Goal: Find specific page/section: Find specific page/section

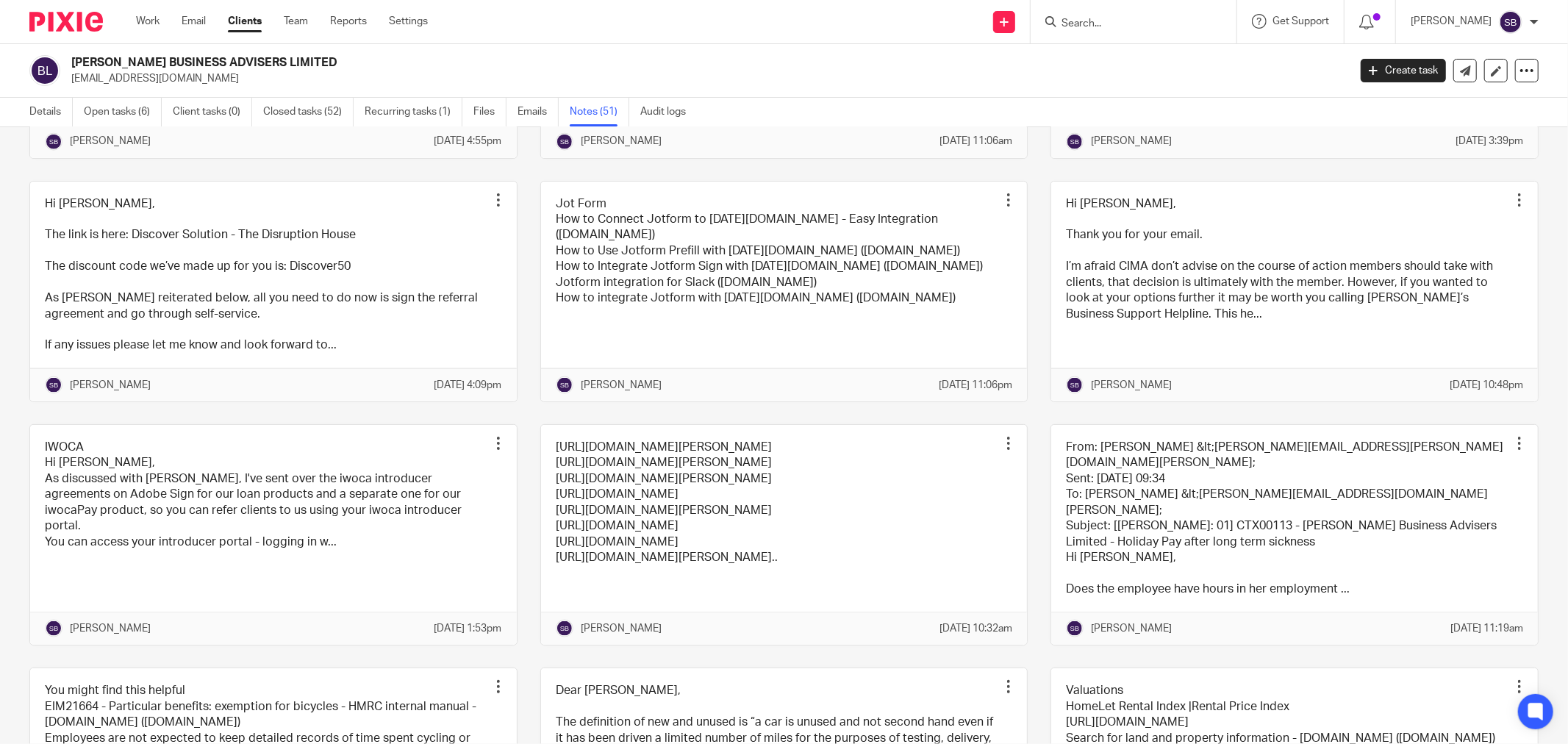
scroll to position [1633, 0]
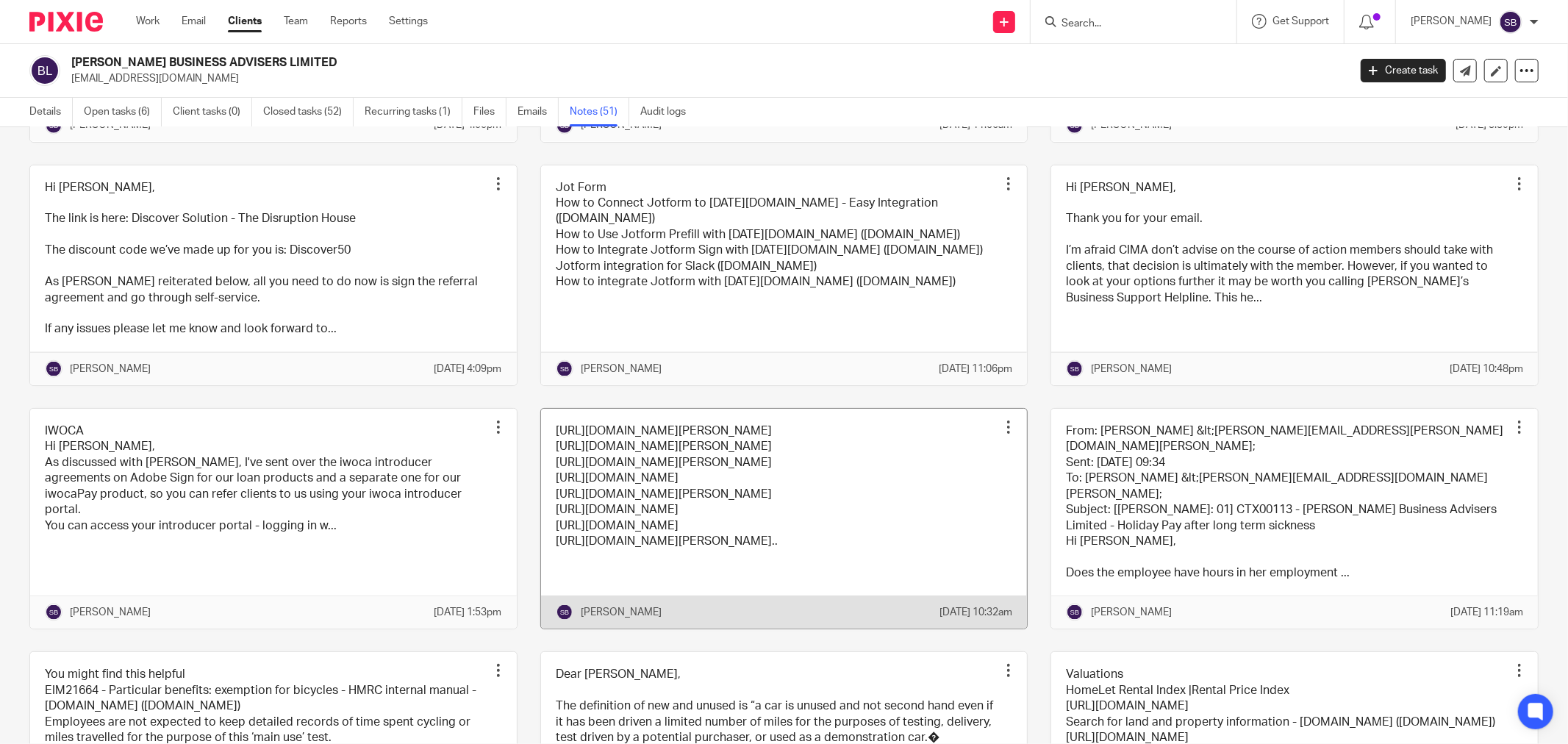
click at [833, 590] on link at bounding box center [784, 518] width 486 height 219
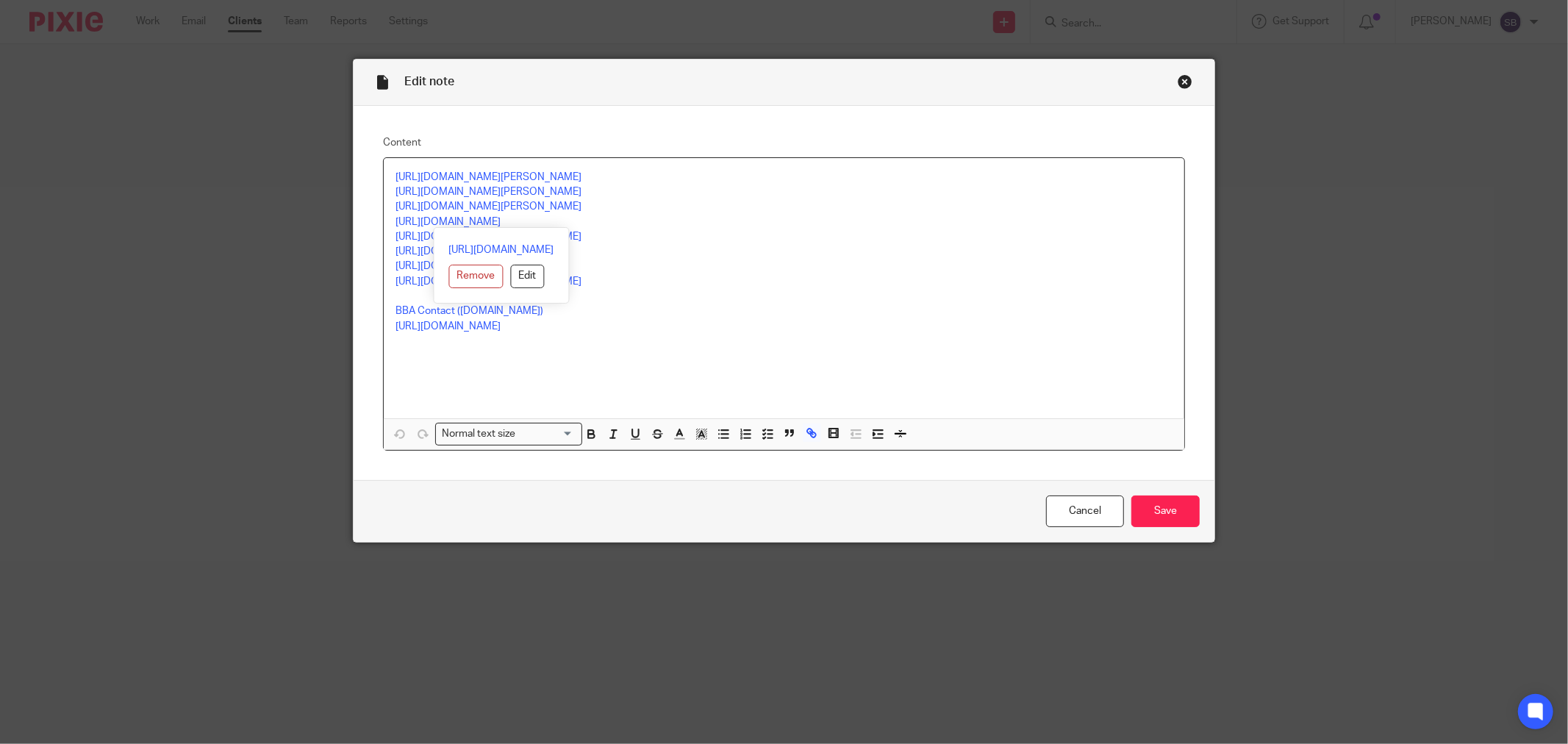
drag, startPoint x: 387, startPoint y: 220, endPoint x: 626, endPoint y: 218, distance: 239.0
click at [626, 218] on div "https://calendly.com/bridget-101/30min https://calendly.com/jayne-55/30min http…" at bounding box center [784, 288] width 801 height 260
copy link "https://calendly.com/bicknellbusiness/30min"
click at [1179, 78] on div "Close this dialog window" at bounding box center [1185, 81] width 15 height 15
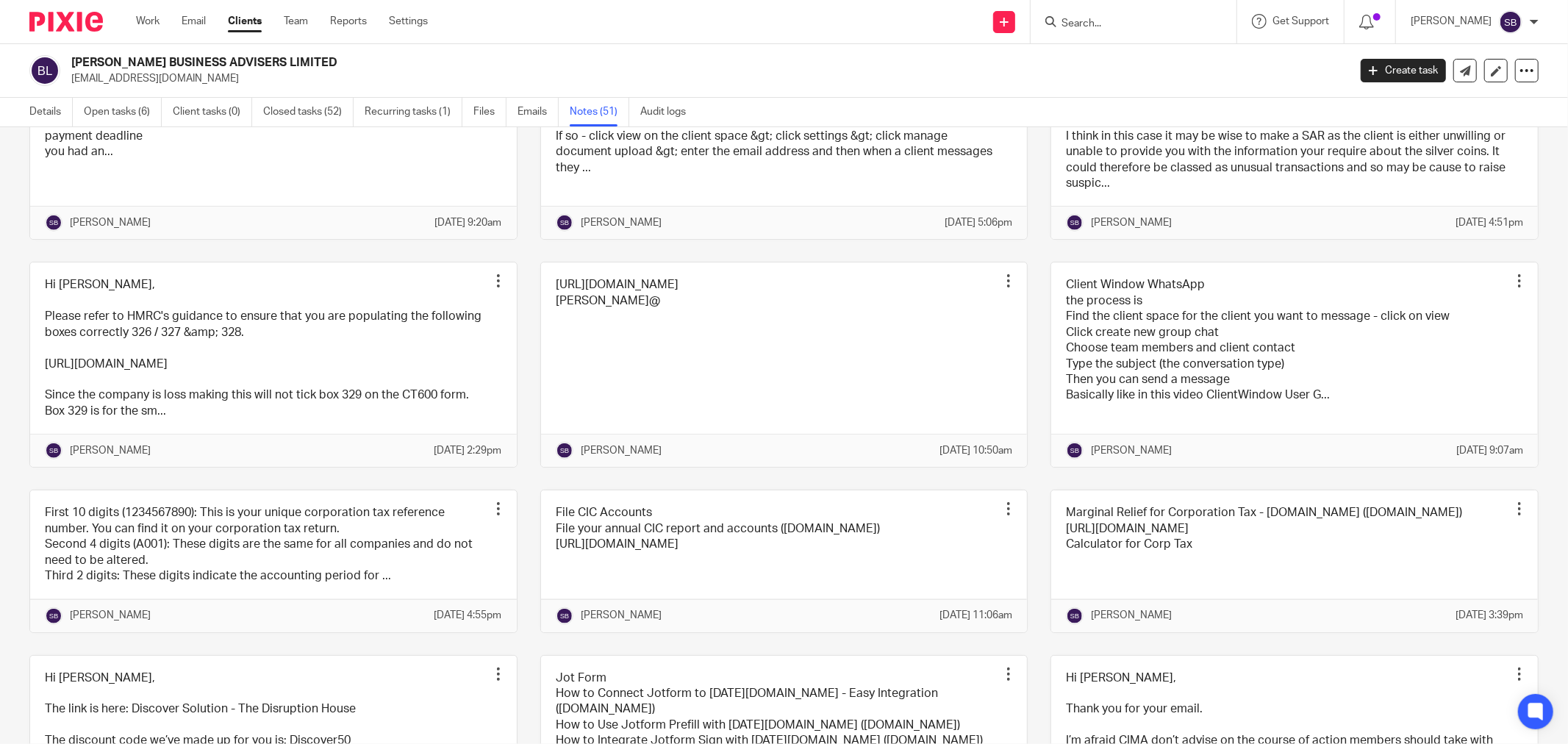
scroll to position [735, 0]
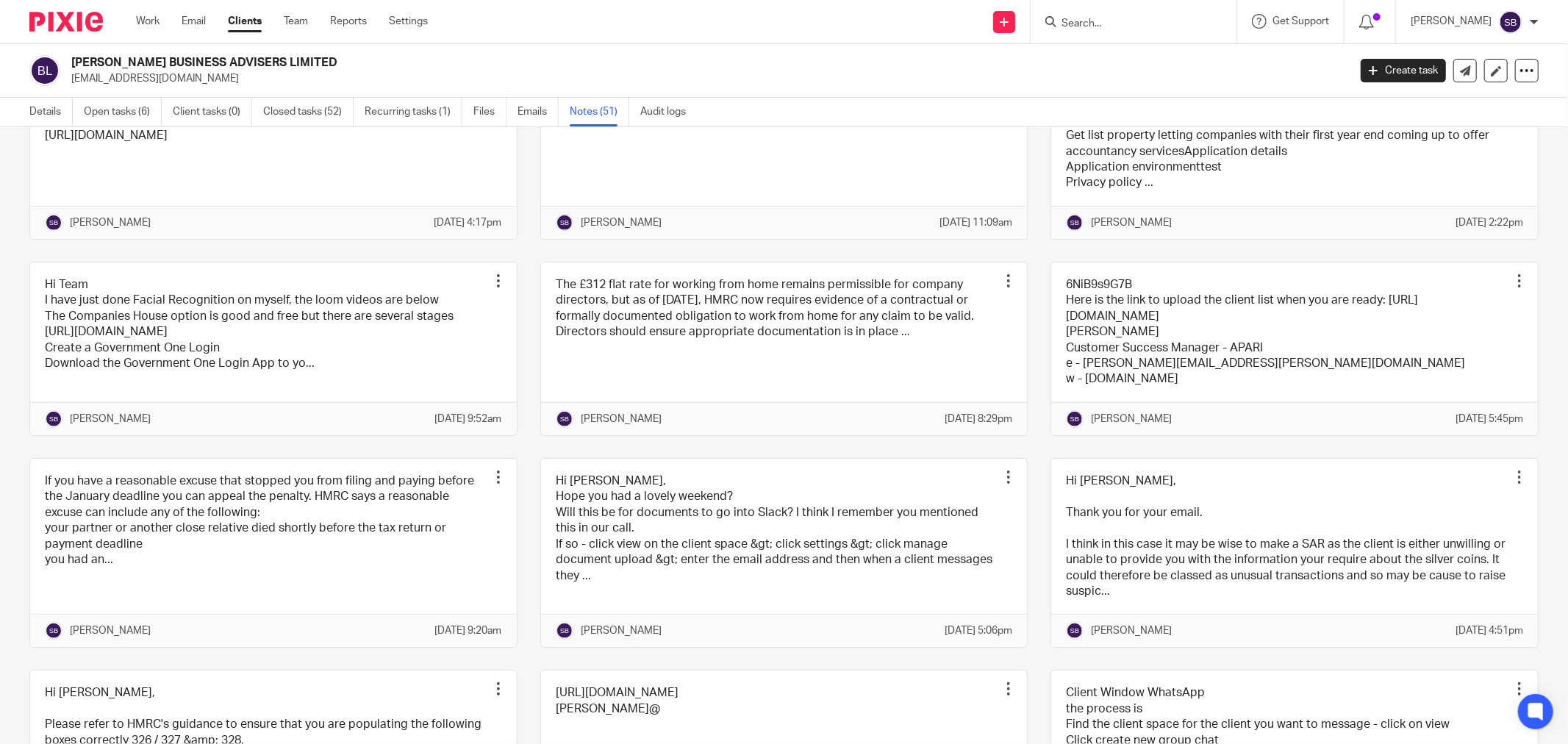
click at [1162, 20] on input "Search" at bounding box center [1126, 24] width 132 height 13
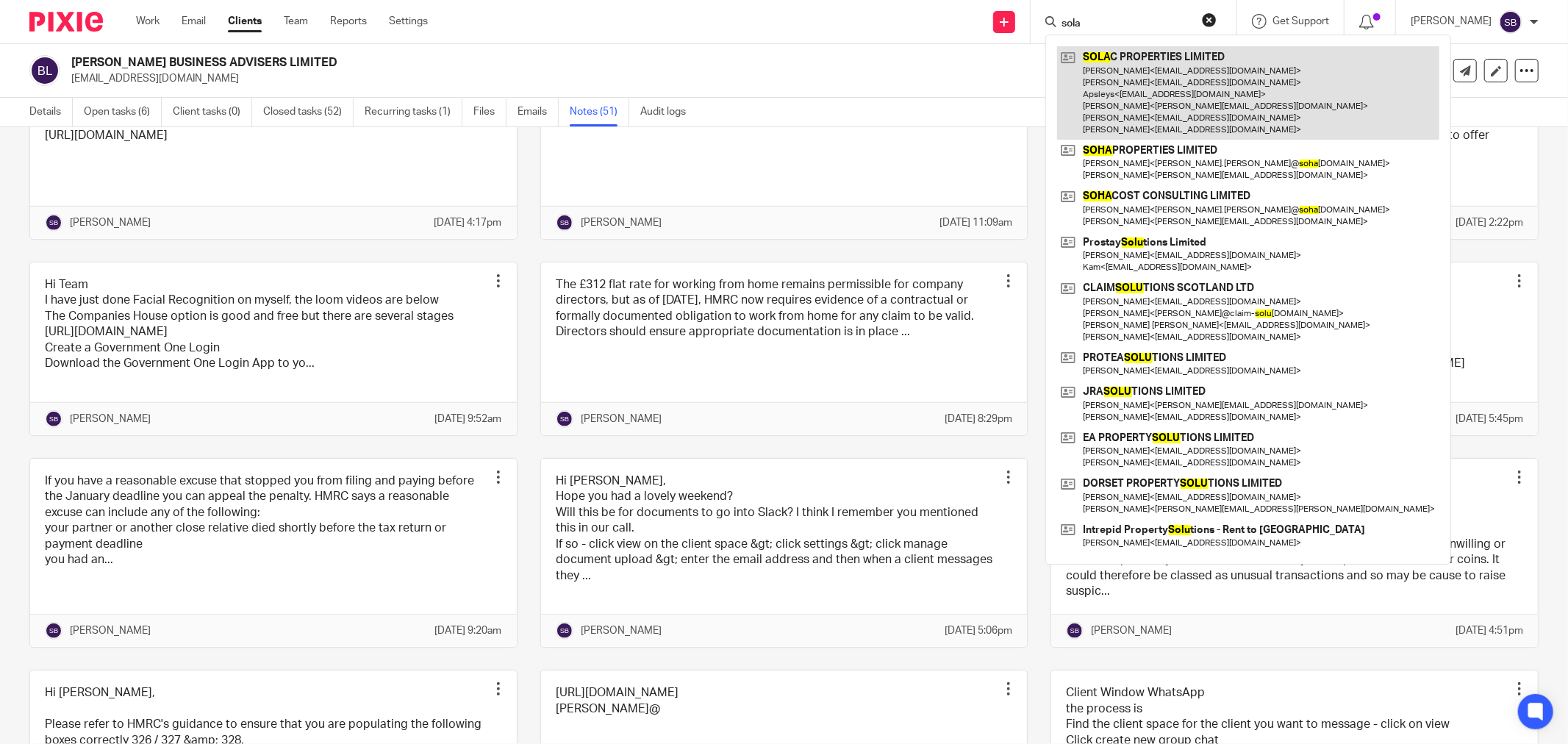
type input "sola"
click at [1182, 91] on link at bounding box center [1248, 93] width 382 height 93
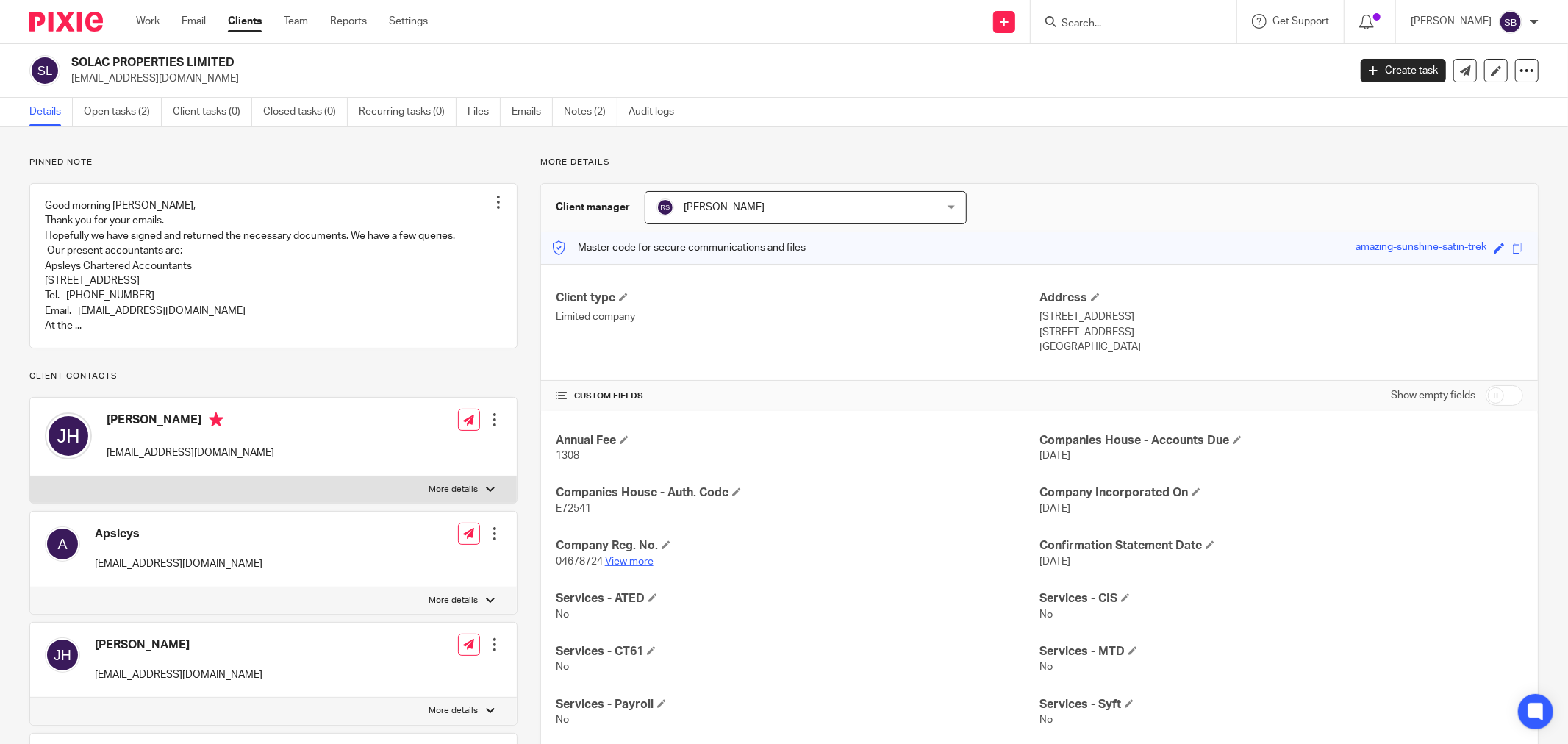
click at [636, 564] on link "View more" at bounding box center [629, 561] width 48 height 10
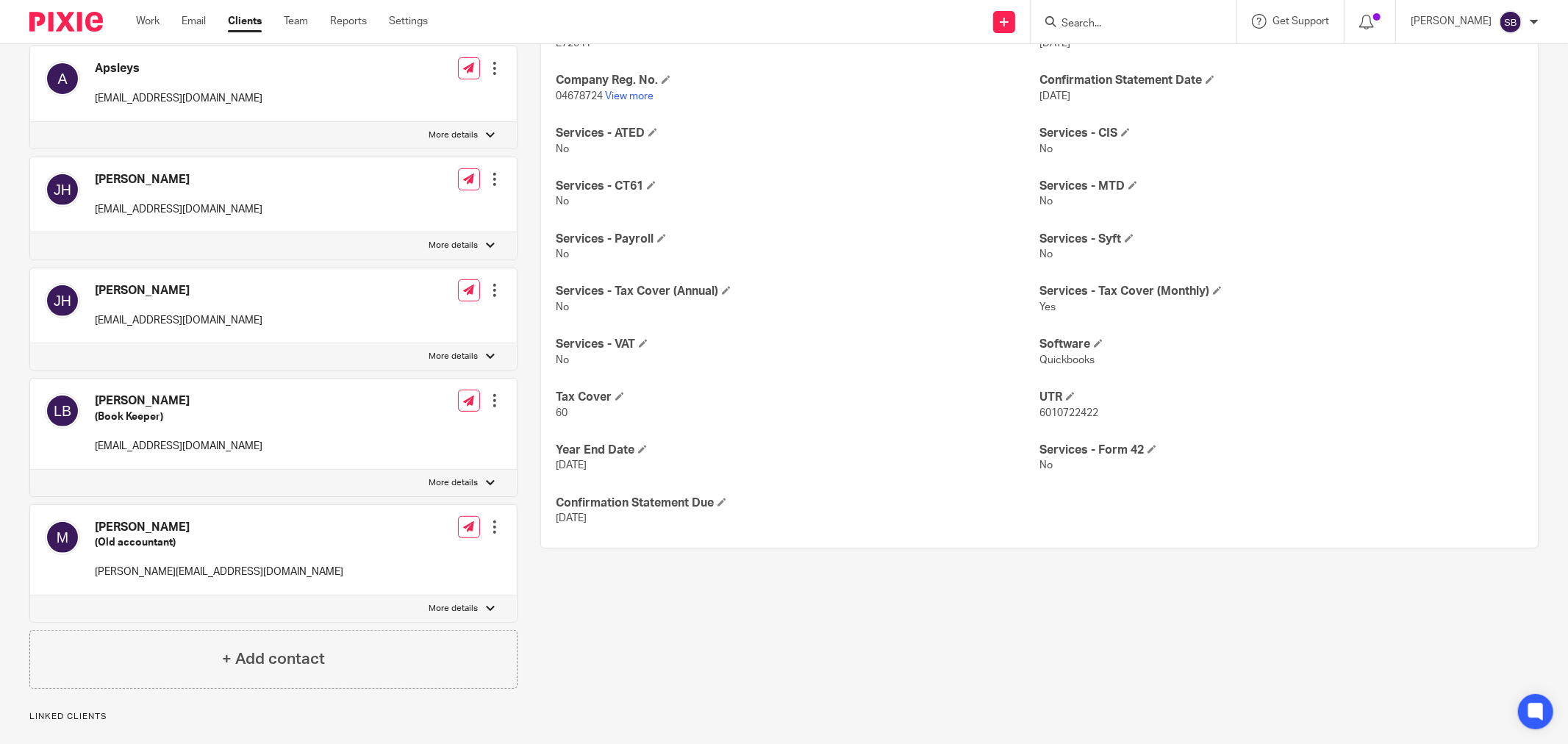
scroll to position [489, 0]
